Goal: Use online tool/utility: Utilize a website feature to perform a specific function

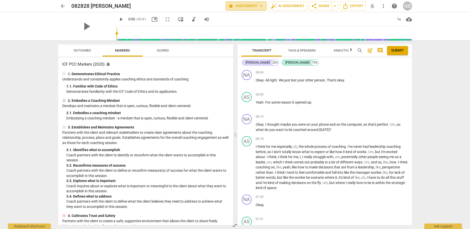
click at [262, 6] on span "arrow_drop_down" at bounding box center [261, 6] width 6 height 6
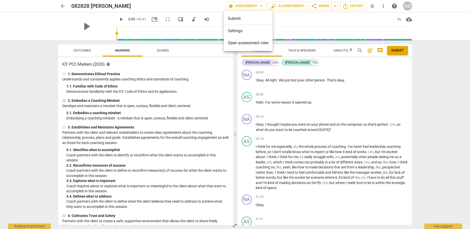
click at [302, 161] on div at bounding box center [235, 114] width 470 height 229
click at [281, 7] on span "auto_fix_high AI Assessment" at bounding box center [288, 6] width 34 height 6
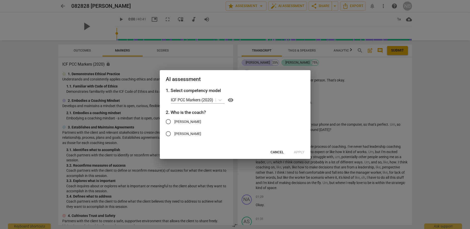
click at [169, 120] on input "[PERSON_NAME]" at bounding box center [168, 122] width 12 height 12
radio input "true"
click at [300, 151] on span "Apply" at bounding box center [299, 152] width 11 height 5
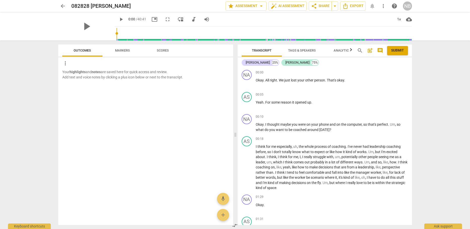
click at [123, 51] on span "Markers" at bounding box center [122, 50] width 15 height 4
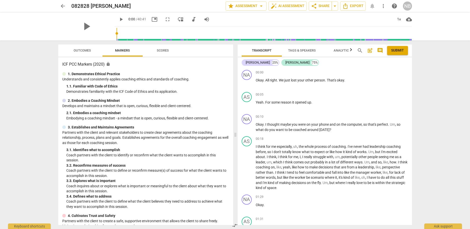
click at [165, 51] on span "Scores" at bounding box center [163, 50] width 12 height 4
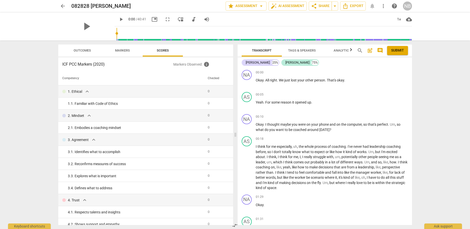
click at [89, 51] on span "Outcomes" at bounding box center [82, 50] width 17 height 4
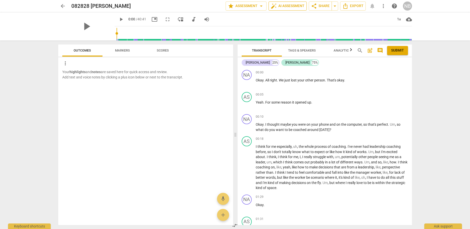
click at [283, 5] on span "auto_fix_high AI Assessment" at bounding box center [288, 6] width 34 height 6
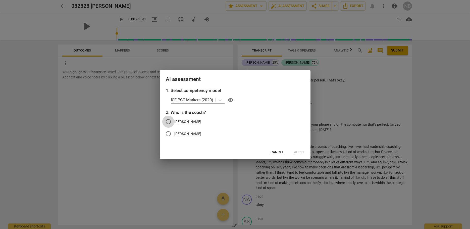
click at [169, 120] on input "[PERSON_NAME]" at bounding box center [168, 122] width 12 height 12
radio input "true"
click at [297, 153] on span "Apply" at bounding box center [299, 152] width 11 height 5
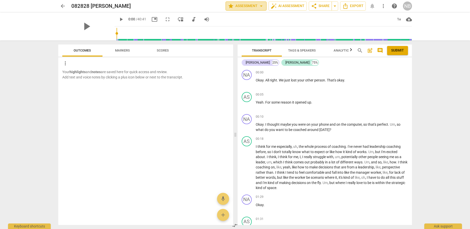
click at [252, 7] on span "star Assessment arrow_drop_down" at bounding box center [246, 6] width 36 height 6
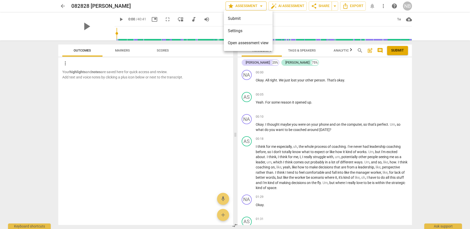
click at [252, 7] on div at bounding box center [235, 114] width 470 height 229
click at [382, 8] on span "more_vert" at bounding box center [383, 6] width 6 height 6
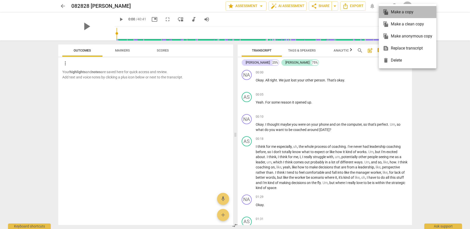
click at [382, 8] on li "file_copy Make a copy" at bounding box center [408, 12] width 58 height 12
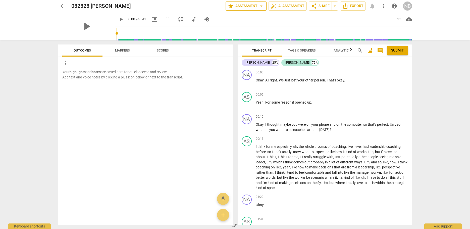
click at [260, 7] on span "arrow_drop_down" at bounding box center [261, 6] width 6 height 6
click at [252, 42] on span "Open assessment view" at bounding box center [248, 43] width 41 height 6
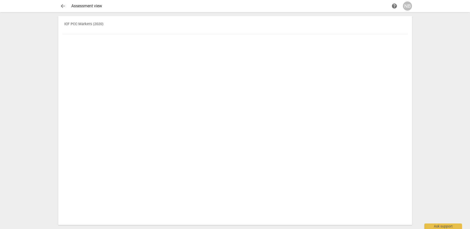
click at [66, 4] on span "arrow_back" at bounding box center [63, 6] width 6 height 6
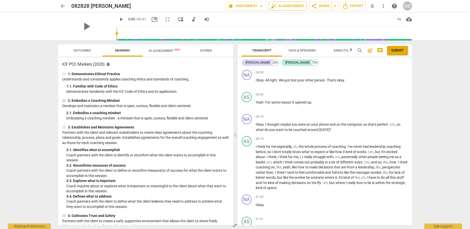
click at [291, 6] on span "auto_fix_high AI Assessment" at bounding box center [288, 6] width 34 height 6
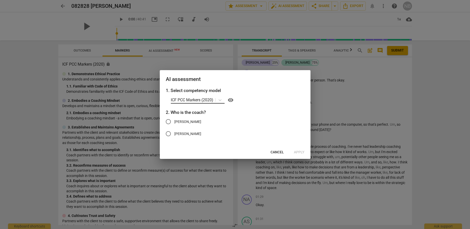
click at [205, 99] on p "ICF PCC Markers (2020)" at bounding box center [192, 100] width 42 height 6
click at [228, 100] on span "visibility" at bounding box center [231, 100] width 6 height 6
click at [175, 120] on span "[PERSON_NAME]" at bounding box center [187, 121] width 27 height 5
click at [174, 120] on input "[PERSON_NAME]" at bounding box center [168, 122] width 12 height 12
radio input "true"
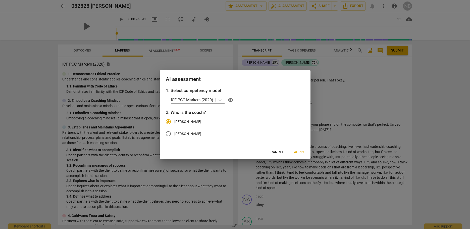
click at [302, 152] on span "Apply" at bounding box center [299, 152] width 11 height 5
